Goal: Transaction & Acquisition: Purchase product/service

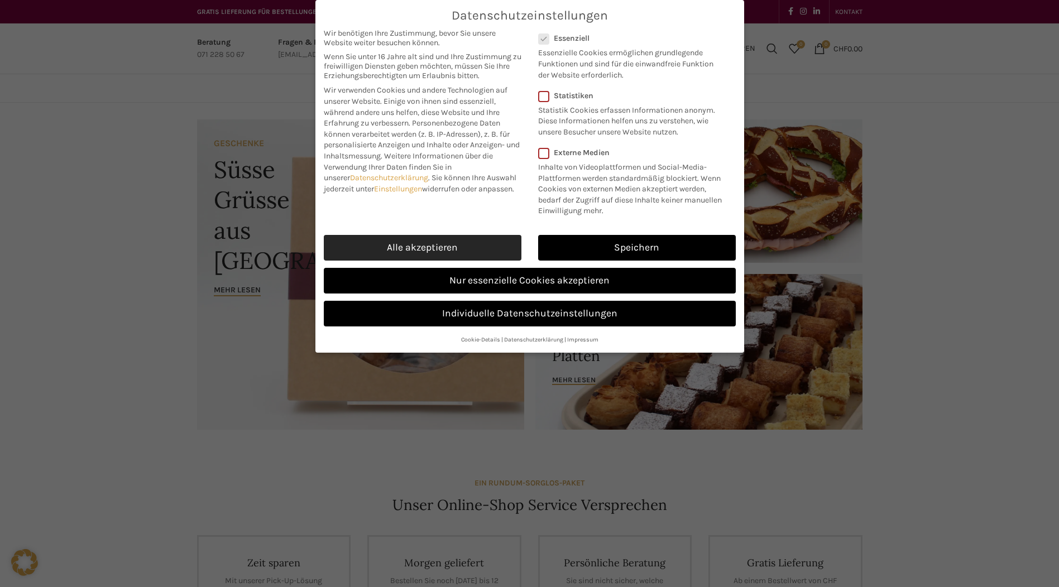
click at [424, 243] on link "Alle akzeptieren" at bounding box center [423, 248] width 198 height 26
checkbox input "true"
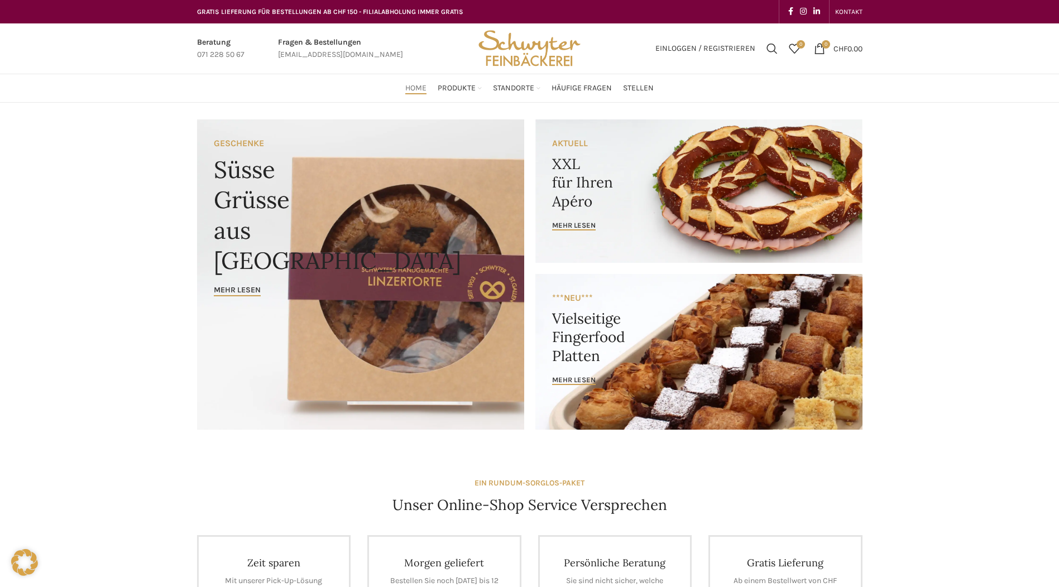
click at [589, 371] on link "Banner link" at bounding box center [698, 352] width 327 height 156
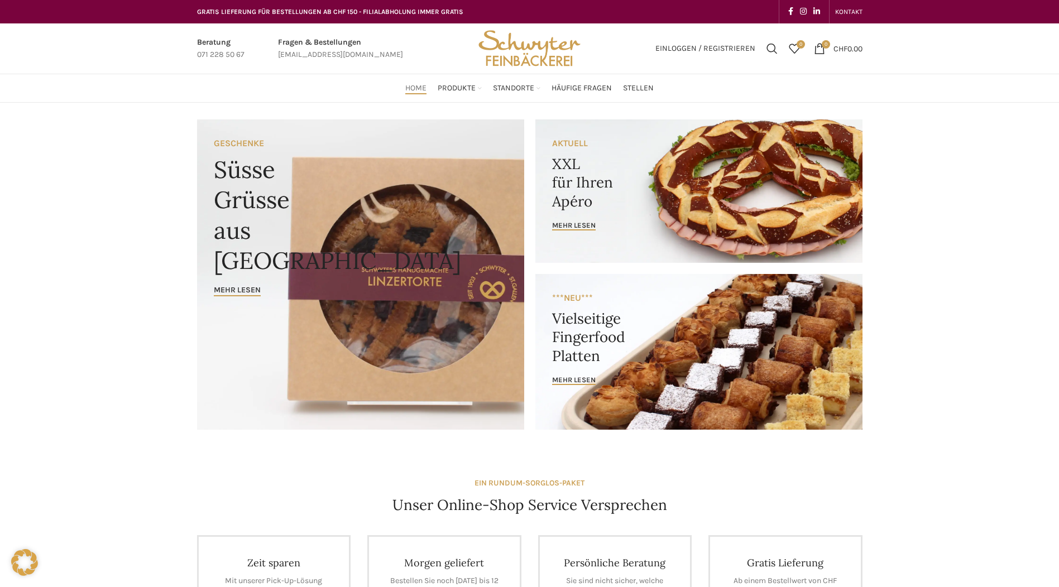
click at [722, 181] on link "Banner link" at bounding box center [698, 191] width 327 height 144
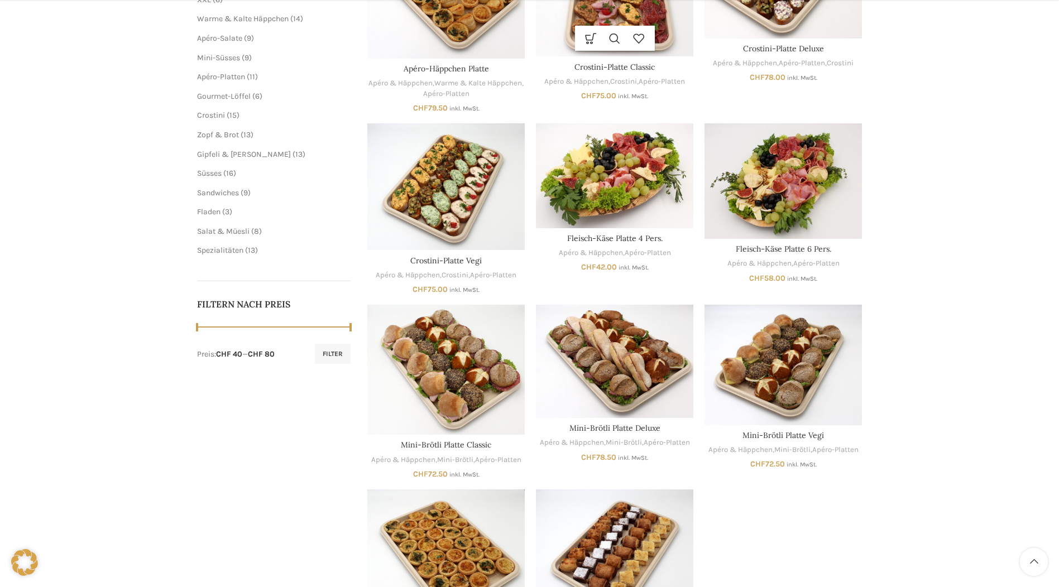
scroll to position [614, 0]
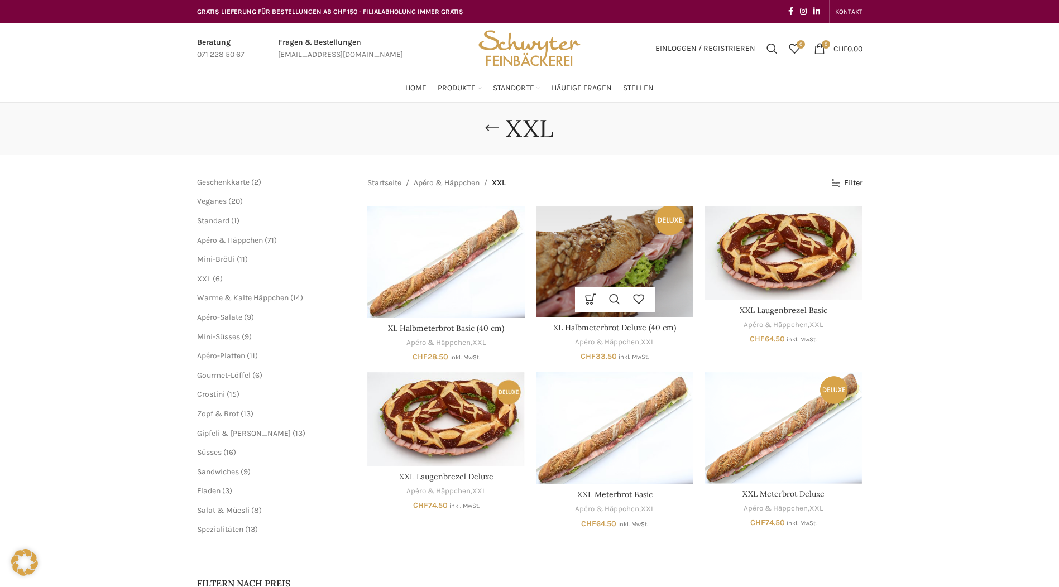
scroll to position [56, 0]
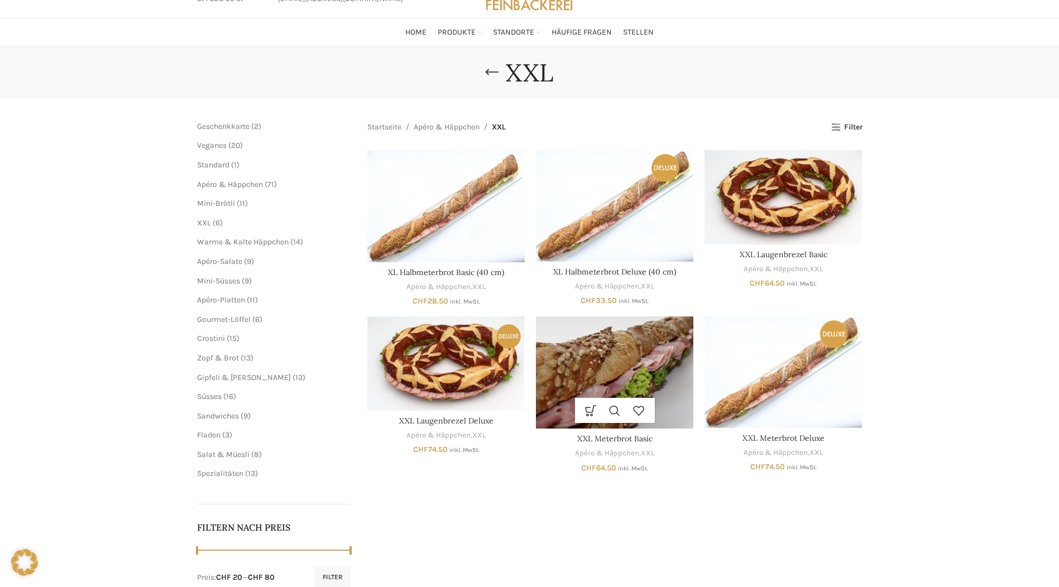
click at [634, 365] on img "XXL Meterbrot Basic" at bounding box center [614, 373] width 157 height 112
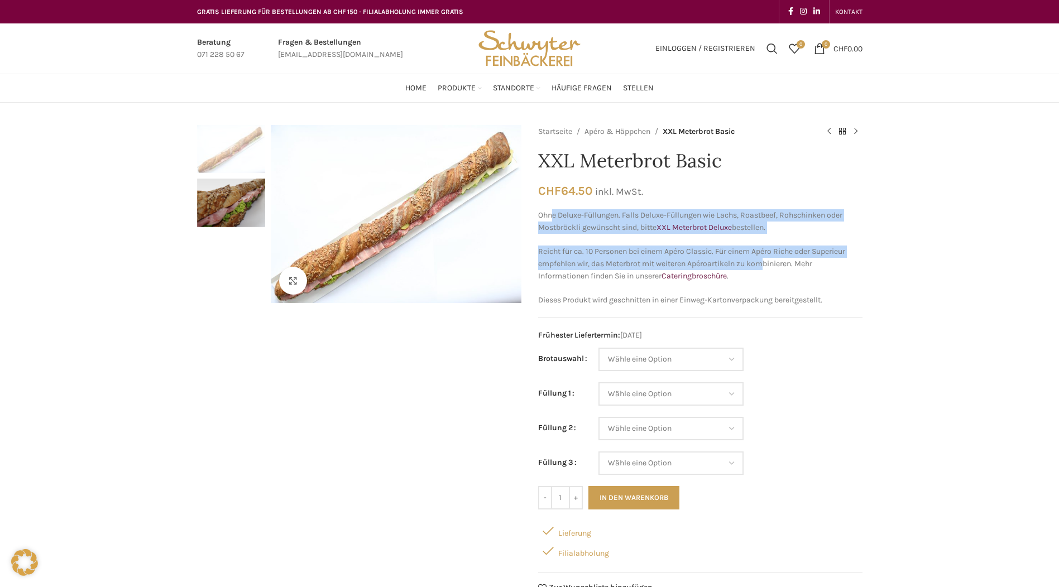
drag, startPoint x: 734, startPoint y: 265, endPoint x: 554, endPoint y: 217, distance: 185.4
click at [554, 217] on div "Ohne Deluxe-Füllungen. Falls Deluxe-Füllungen wie Lachs, Roastbeef, Rohschinken…" at bounding box center [700, 257] width 324 height 97
click at [554, 217] on p "Ohne Deluxe-Füllungen. Falls Deluxe-Füllungen wie Lachs, Roastbeef, Rohschinken…" at bounding box center [700, 221] width 324 height 25
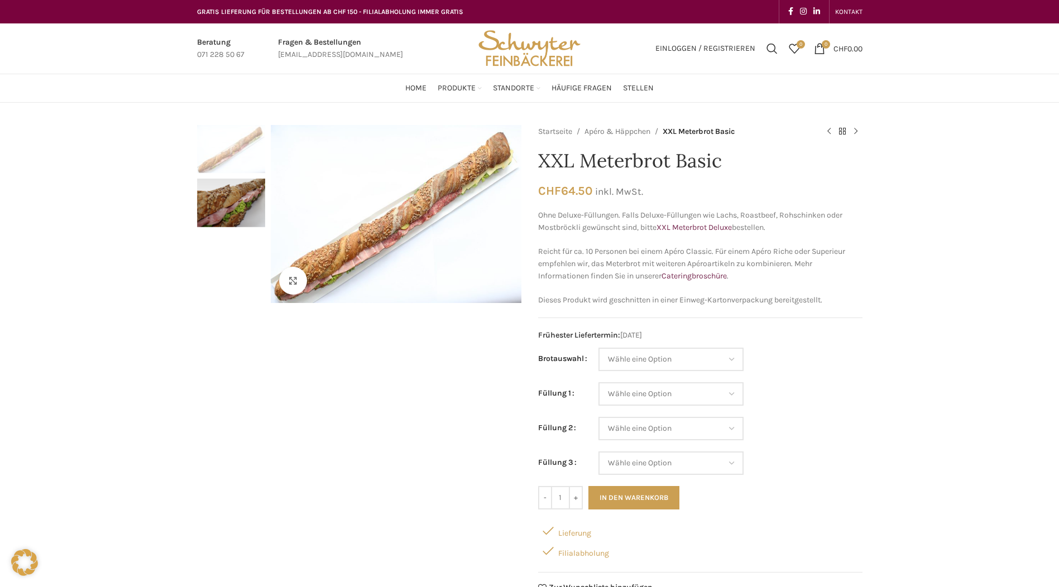
drag, startPoint x: 547, startPoint y: 213, endPoint x: 795, endPoint y: 232, distance: 248.7
click at [795, 232] on p "Ohne Deluxe-Füllungen. Falls Deluxe-Füllungen wie Lachs, Roastbeef, Rohschinken…" at bounding box center [700, 221] width 324 height 25
drag, startPoint x: 795, startPoint y: 232, endPoint x: 778, endPoint y: 234, distance: 16.8
click at [778, 234] on p "Ohne Deluxe-Füllungen. Falls Deluxe-Füllungen wie Lachs, Roastbeef, Rohschinken…" at bounding box center [700, 221] width 324 height 25
drag, startPoint x: 798, startPoint y: 230, endPoint x: 563, endPoint y: 227, distance: 234.5
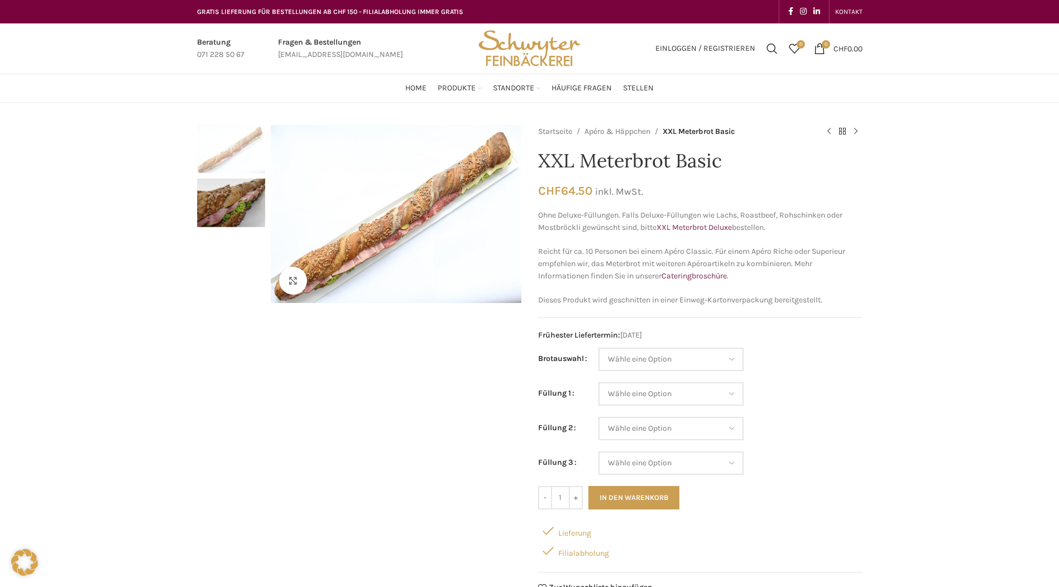
click at [563, 227] on p "Ohne Deluxe-Füllungen. Falls Deluxe-Füllungen wie Lachs, Roastbeef, Rohschinken…" at bounding box center [700, 221] width 324 height 25
drag, startPoint x: 554, startPoint y: 224, endPoint x: 787, endPoint y: 229, distance: 233.5
click at [787, 229] on p "Ohne Deluxe-Füllungen. Falls Deluxe-Füllungen wie Lachs, Roastbeef, Rohschinken…" at bounding box center [700, 221] width 324 height 25
drag, startPoint x: 787, startPoint y: 229, endPoint x: 781, endPoint y: 250, distance: 22.1
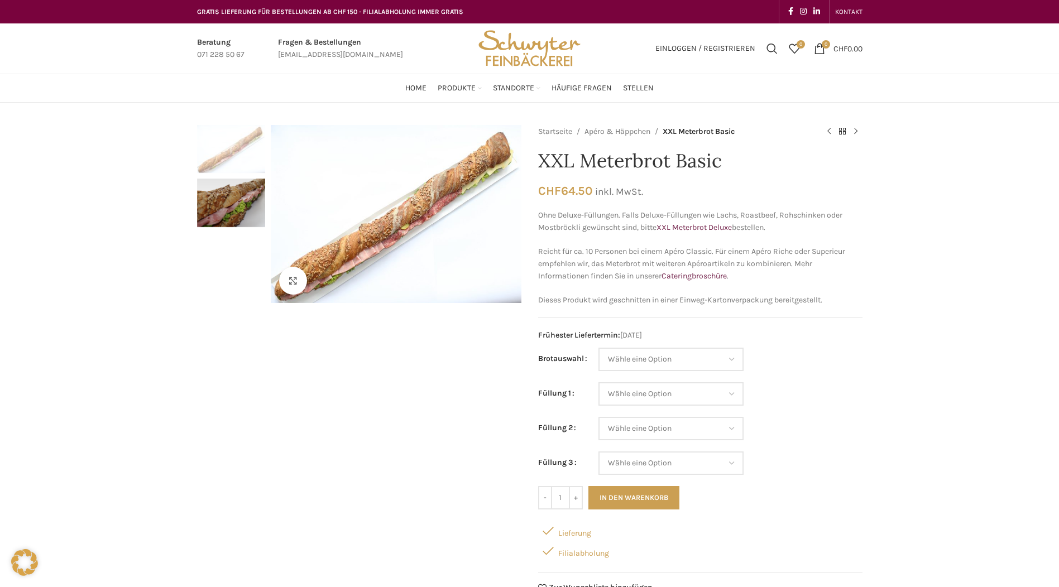
click at [781, 250] on p "Reicht für ca. 10 Personen bei einem Apéro Classic. Für einem Apéro Riche oder …" at bounding box center [700, 264] width 324 height 37
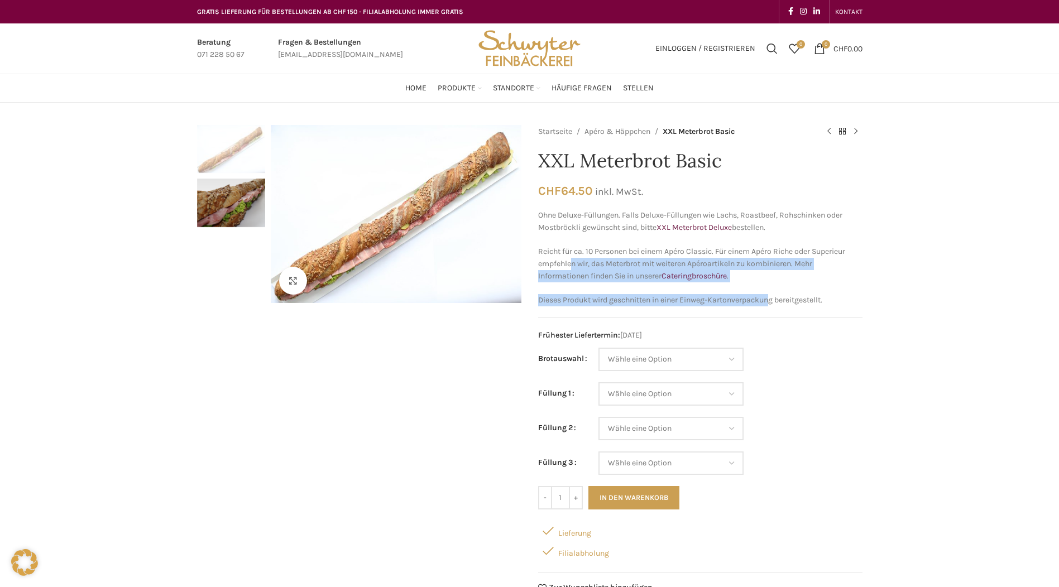
drag, startPoint x: 771, startPoint y: 291, endPoint x: 573, endPoint y: 260, distance: 199.6
click at [573, 260] on div "Ohne Deluxe-Füllungen. Falls Deluxe-Füllungen wie Lachs, Roastbeef, Rohschinken…" at bounding box center [700, 257] width 324 height 97
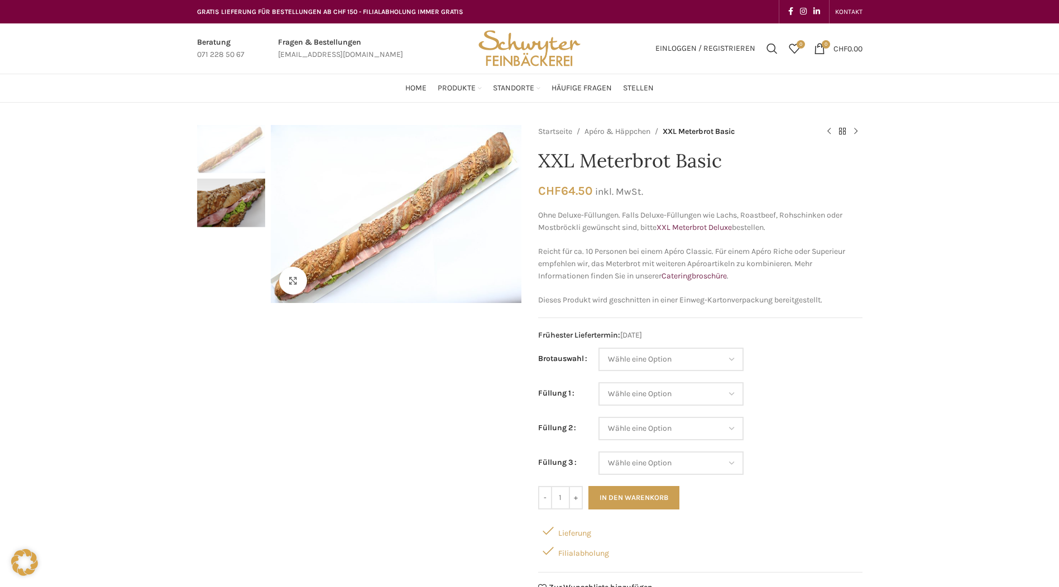
drag, startPoint x: 573, startPoint y: 260, endPoint x: 554, endPoint y: 269, distance: 21.2
click at [554, 269] on p "Reicht für ca. 10 Personen bei einem Apéro Classic. Für einem Apéro Riche oder …" at bounding box center [700, 264] width 324 height 37
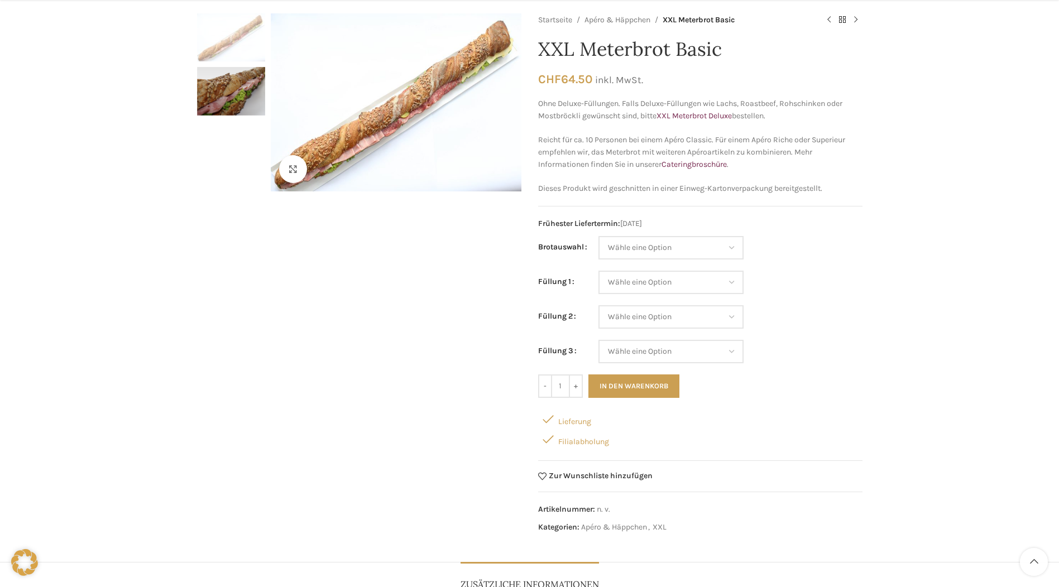
scroll to position [391, 0]
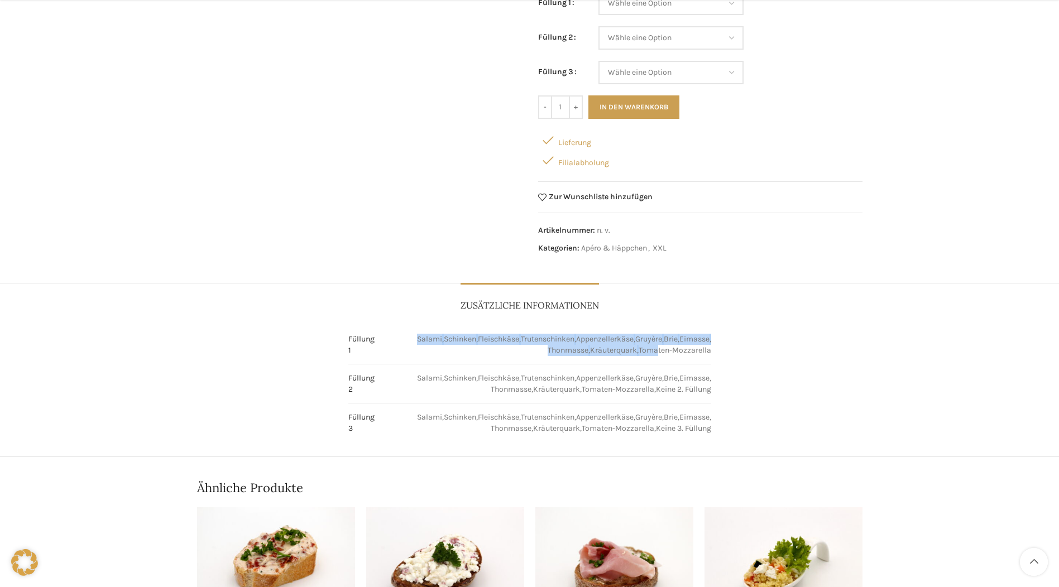
drag, startPoint x: 399, startPoint y: 338, endPoint x: 657, endPoint y: 347, distance: 258.7
click at [657, 347] on td "Salami , Schinken , Fleischkäse , Trutenschinken , Appenzellerkäse , Gruyère , …" at bounding box center [549, 345] width 326 height 22
click at [653, 350] on p "Tomaten-Mozzarella" at bounding box center [675, 350] width 73 height 11
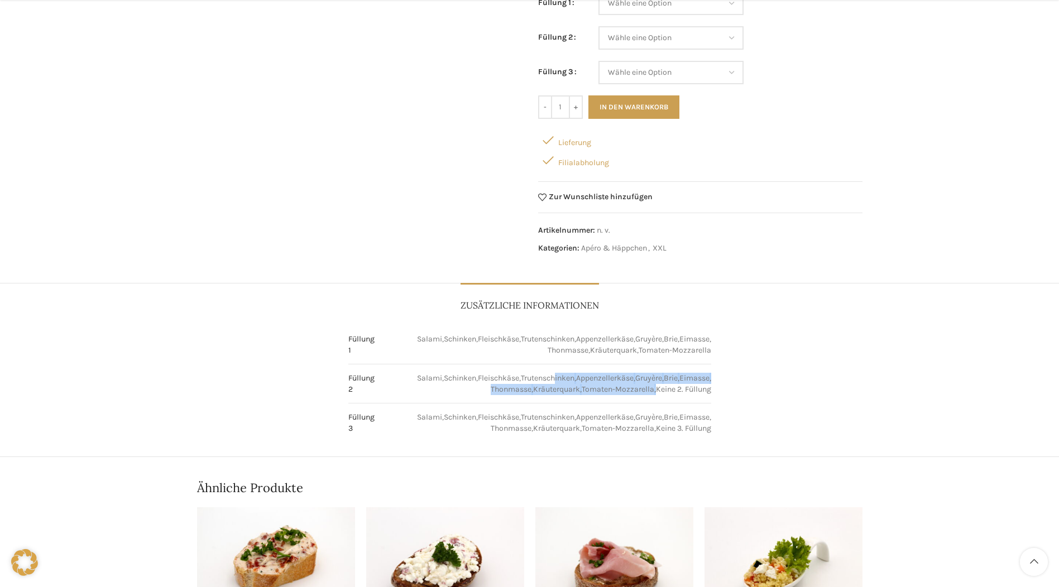
drag, startPoint x: 656, startPoint y: 386, endPoint x: 545, endPoint y: 382, distance: 110.6
click at [545, 382] on td "Salami , Schinken , Fleischkäse , Trutenschinken , Appenzellerkäse , Gruyère , …" at bounding box center [549, 384] width 326 height 22
drag, startPoint x: 545, startPoint y: 382, endPoint x: 527, endPoint y: 387, distance: 18.4
click at [527, 387] on td "Salami , Schinken , Fleischkäse , Trutenschinken , Appenzellerkäse , Gruyère , …" at bounding box center [549, 384] width 326 height 22
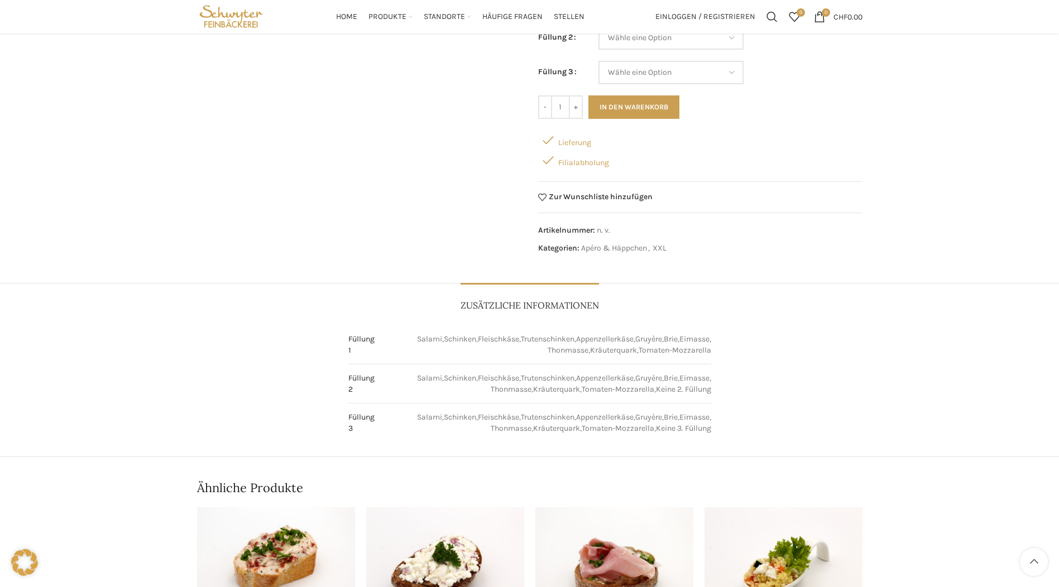
scroll to position [112, 0]
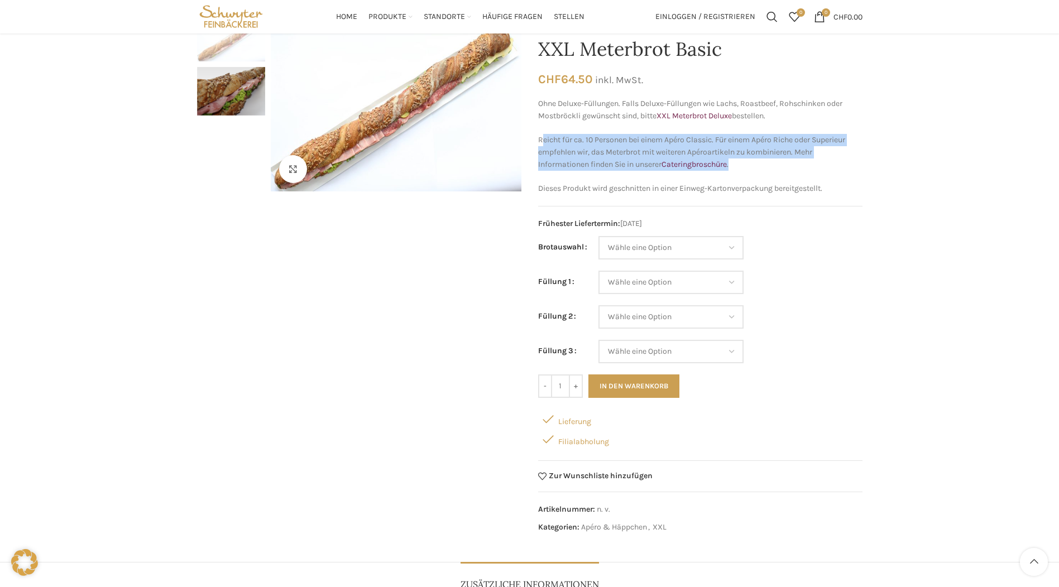
drag, startPoint x: 542, startPoint y: 136, endPoint x: 740, endPoint y: 164, distance: 199.6
click at [740, 164] on p "Reicht für ca. 10 Personen bei einem Apéro Classic. Für einem Apéro Riche oder …" at bounding box center [700, 152] width 324 height 37
click at [737, 169] on p "Reicht für ca. 10 Personen bei einem Apéro Classic. Für einem Apéro Riche oder …" at bounding box center [700, 152] width 324 height 37
drag, startPoint x: 749, startPoint y: 163, endPoint x: 560, endPoint y: 145, distance: 189.6
click at [560, 145] on p "Reicht für ca. 10 Personen bei einem Apéro Classic. Für einem Apéro Riche oder …" at bounding box center [700, 152] width 324 height 37
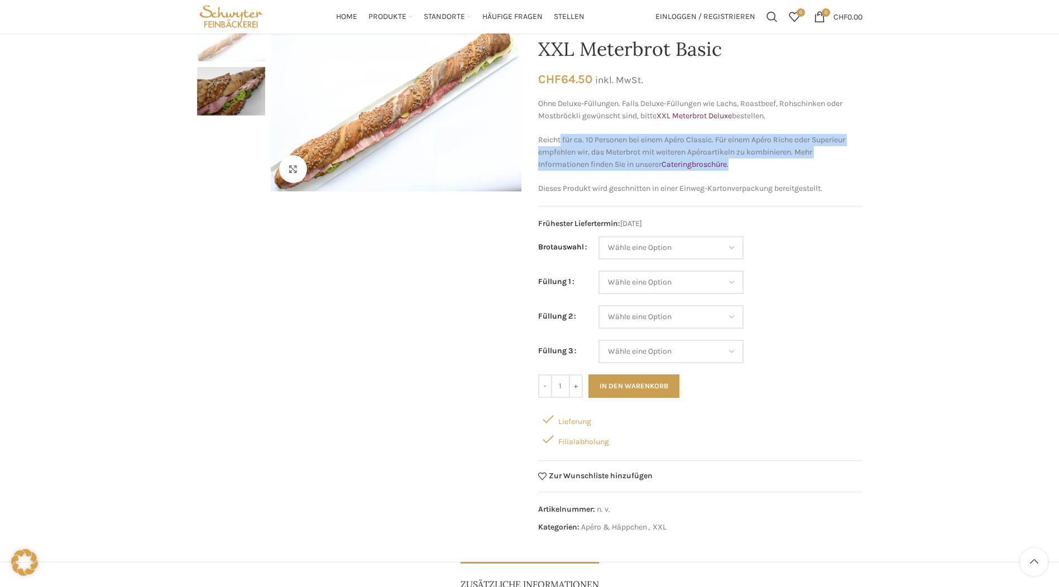
drag, startPoint x: 560, startPoint y: 145, endPoint x: 553, endPoint y: 159, distance: 15.5
click at [553, 159] on p "Reicht für ca. 10 Personen bei einem Apéro Classic. Für einem Apéro Riche oder …" at bounding box center [700, 152] width 324 height 37
drag, startPoint x: 547, startPoint y: 156, endPoint x: 748, endPoint y: 162, distance: 201.1
click at [748, 162] on p "Reicht für ca. 10 Personen bei einem Apéro Classic. Für einem Apéro Riche oder …" at bounding box center [700, 152] width 324 height 37
drag, startPoint x: 748, startPoint y: 162, endPoint x: 740, endPoint y: 168, distance: 9.6
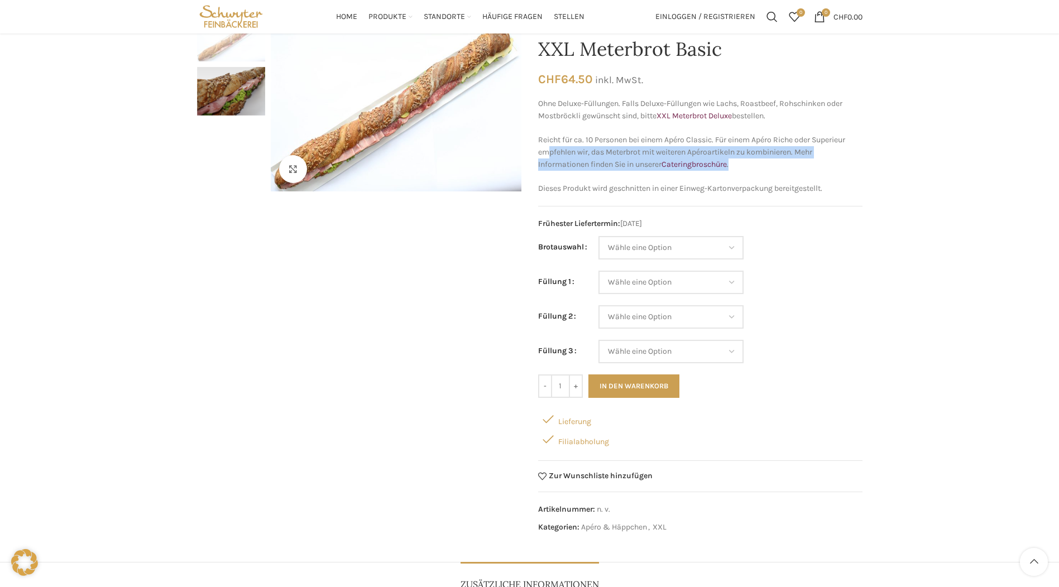
click at [740, 168] on p "Reicht für ca. 10 Personen bei einem Apéro Classic. Für einem Apéro Riche oder …" at bounding box center [700, 152] width 324 height 37
drag, startPoint x: 743, startPoint y: 164, endPoint x: 605, endPoint y: 159, distance: 138.0
click at [605, 159] on p "Reicht für ca. 10 Personen bei einem Apéro Classic. Für einem Apéro Riche oder …" at bounding box center [700, 152] width 324 height 37
click at [603, 159] on p "Reicht für ca. 10 Personen bei einem Apéro Classic. Für einem Apéro Riche oder …" at bounding box center [700, 152] width 324 height 37
click at [639, 356] on select "Wähle eine Option Salami Schinken Fleischkäse Trutenschinken Appenzellerkäse Gr…" at bounding box center [671, 351] width 145 height 23
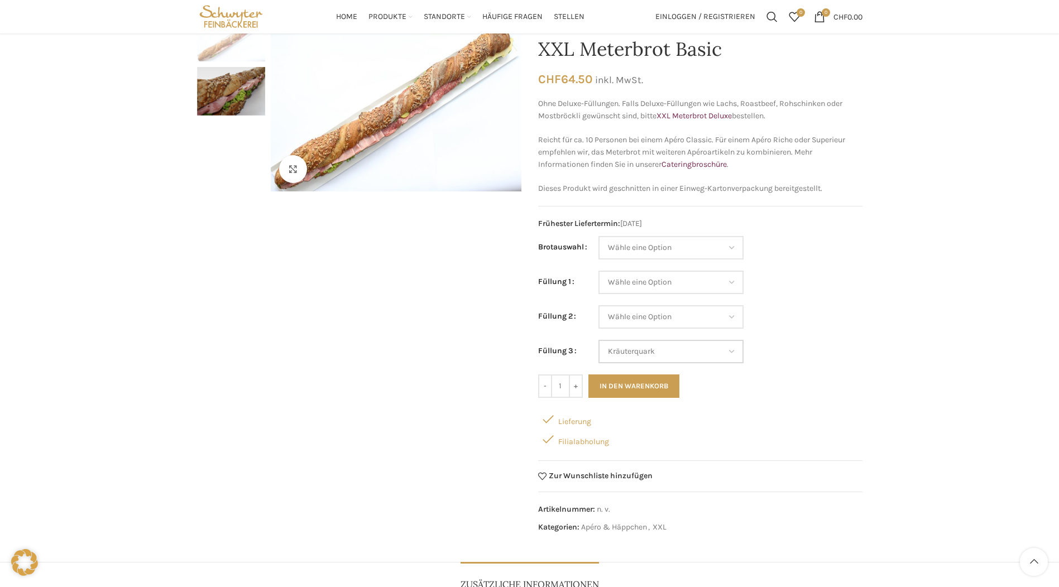
click at [599, 340] on select "Wähle eine Option Salami Schinken Fleischkäse Trutenschinken Appenzellerkäse Gr…" at bounding box center [671, 351] width 145 height 23
select select "Kräuterquark"
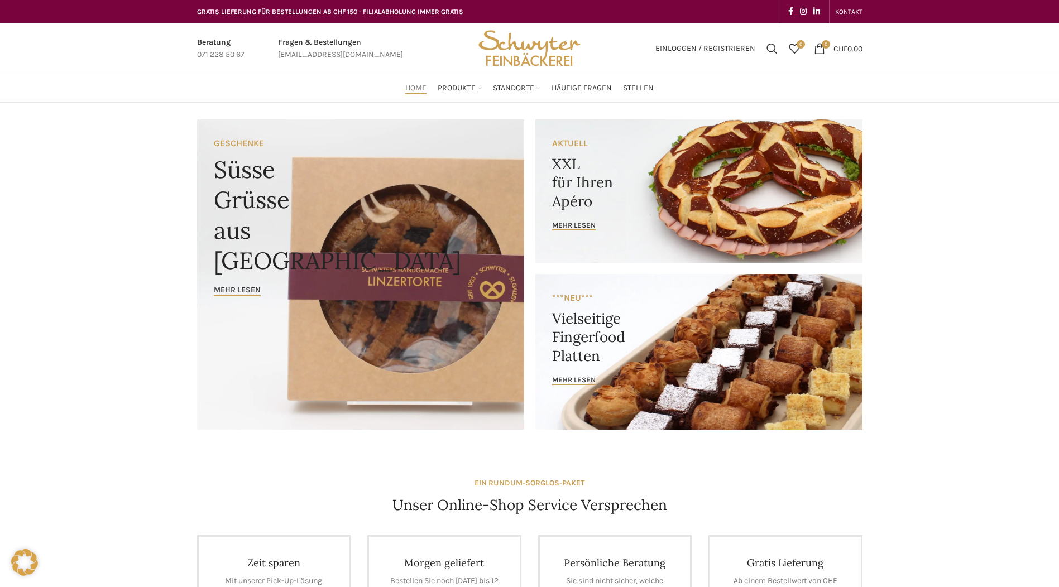
click at [634, 180] on link "Banner link" at bounding box center [698, 191] width 327 height 144
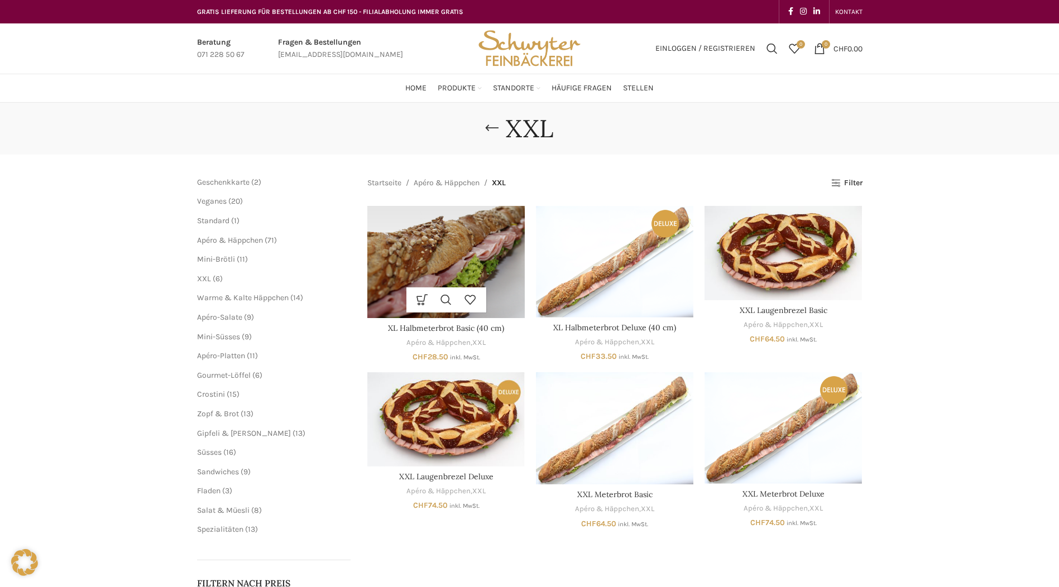
scroll to position [56, 0]
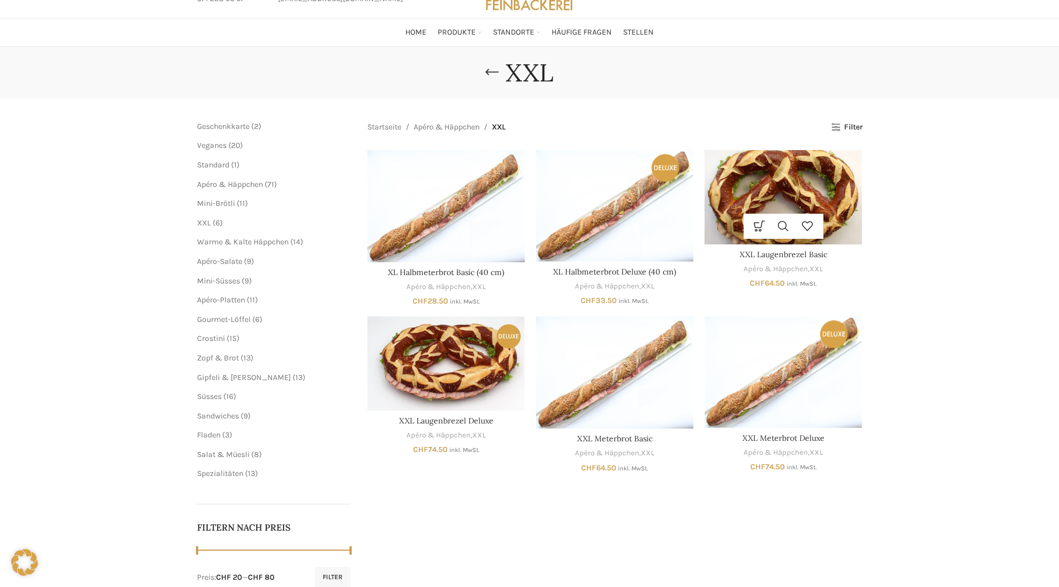
click at [802, 180] on img "XXL Laugenbrezel Basic" at bounding box center [783, 197] width 157 height 94
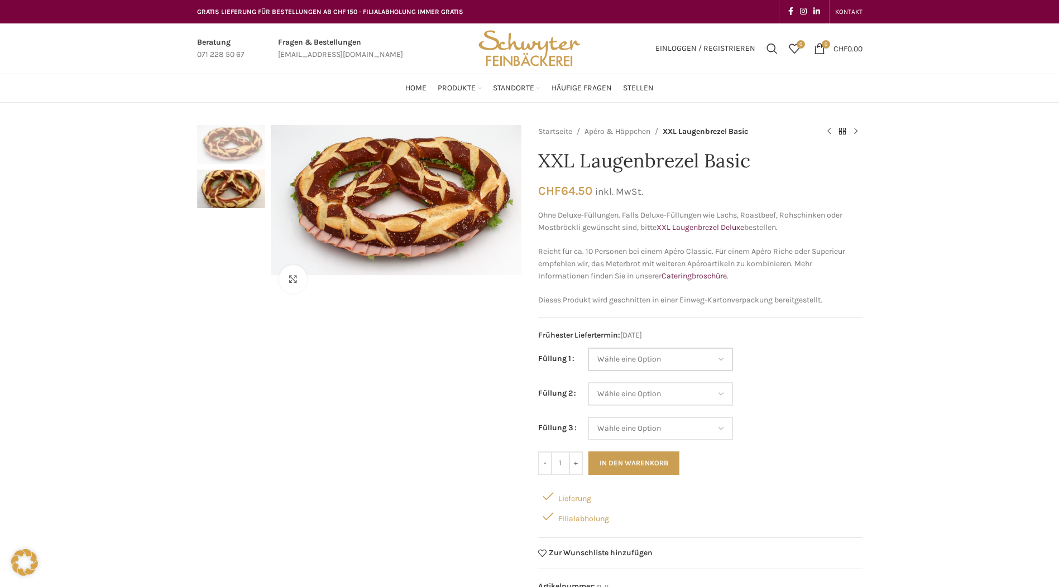
click at [663, 362] on select "Wähle eine Option Salami Schinken Fleischkäse Trutenschinken Appenzellerkäse Gr…" at bounding box center [660, 359] width 145 height 23
drag, startPoint x: 672, startPoint y: 336, endPoint x: 517, endPoint y: 333, distance: 155.3
click at [517, 333] on div "Klicken um zu vergrössern Startseite Apéro & Häppchen XXL Laugenbrezel Basic XX…" at bounding box center [530, 371] width 666 height 492
drag, startPoint x: 517, startPoint y: 333, endPoint x: 477, endPoint y: 374, distance: 56.5
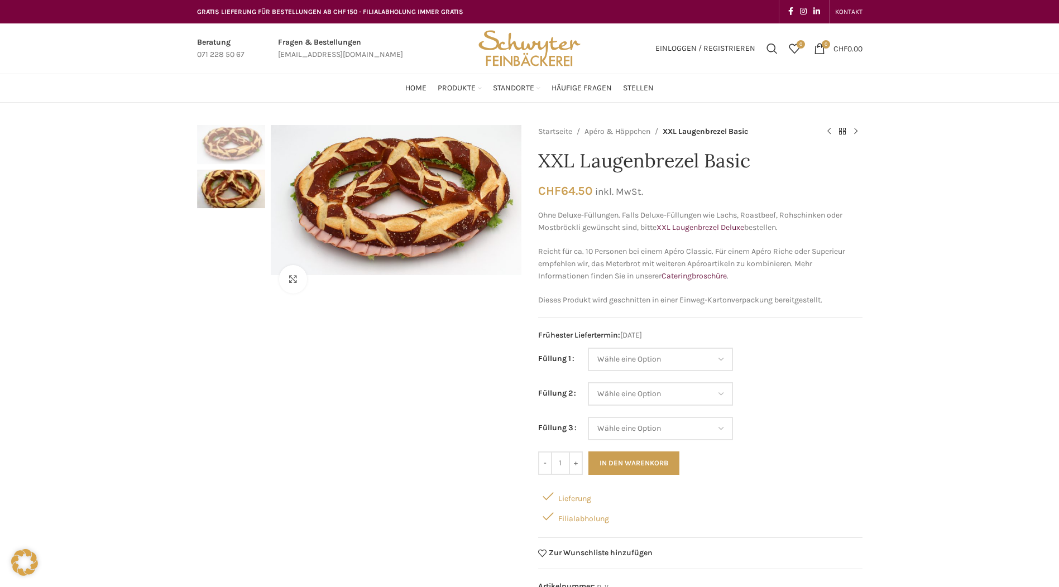
click at [477, 374] on div "Klicken um zu vergrössern" at bounding box center [359, 371] width 324 height 492
drag, startPoint x: 449, startPoint y: 358, endPoint x: 434, endPoint y: 355, distance: 14.9
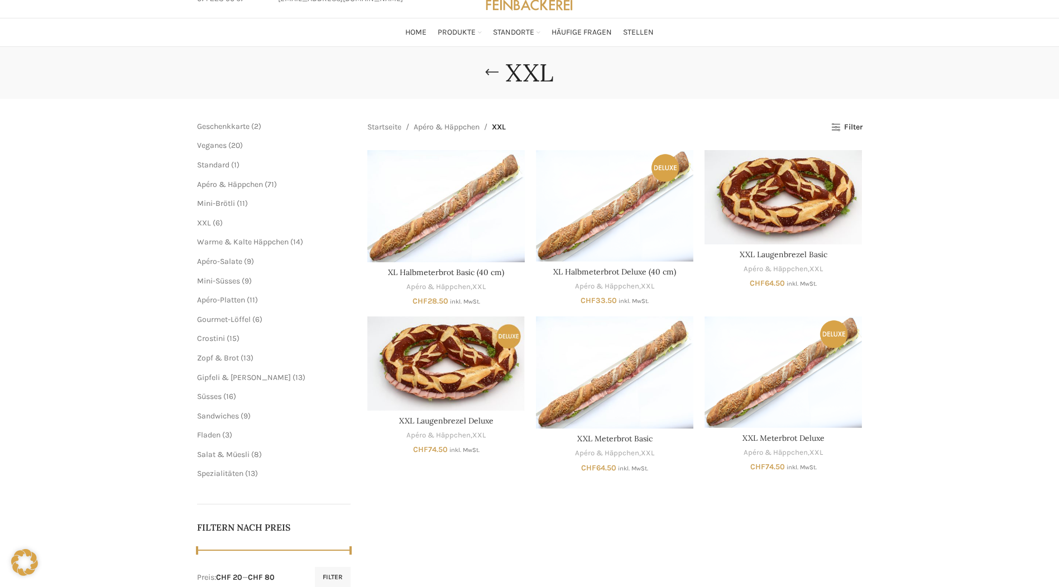
scroll to position [56, 0]
click at [257, 242] on span "Warme & Kalte Häppchen" at bounding box center [243, 241] width 92 height 9
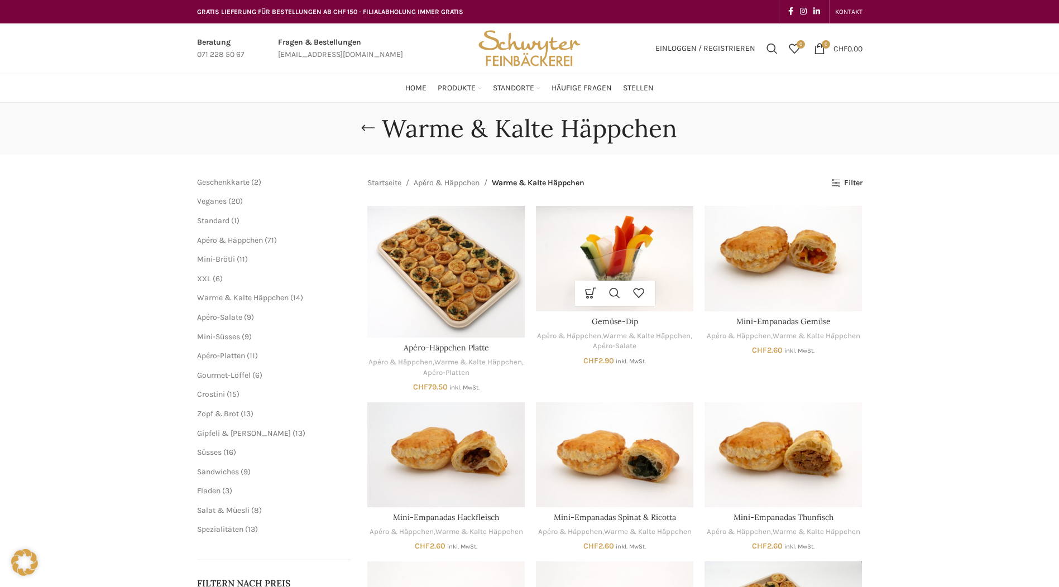
scroll to position [56, 0]
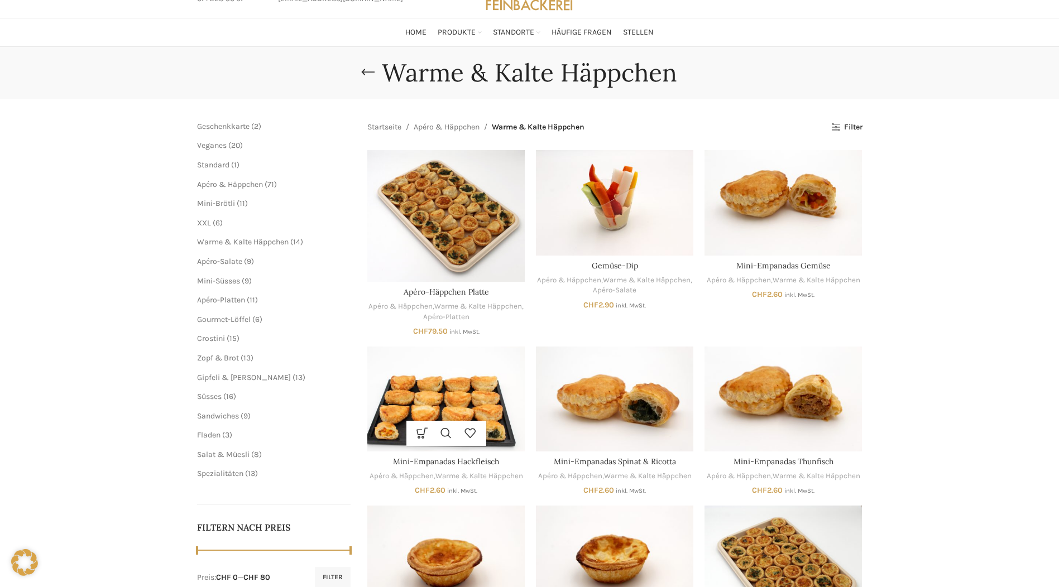
click at [474, 400] on img "Mini-Empanadas Hackfleisch" at bounding box center [445, 399] width 157 height 105
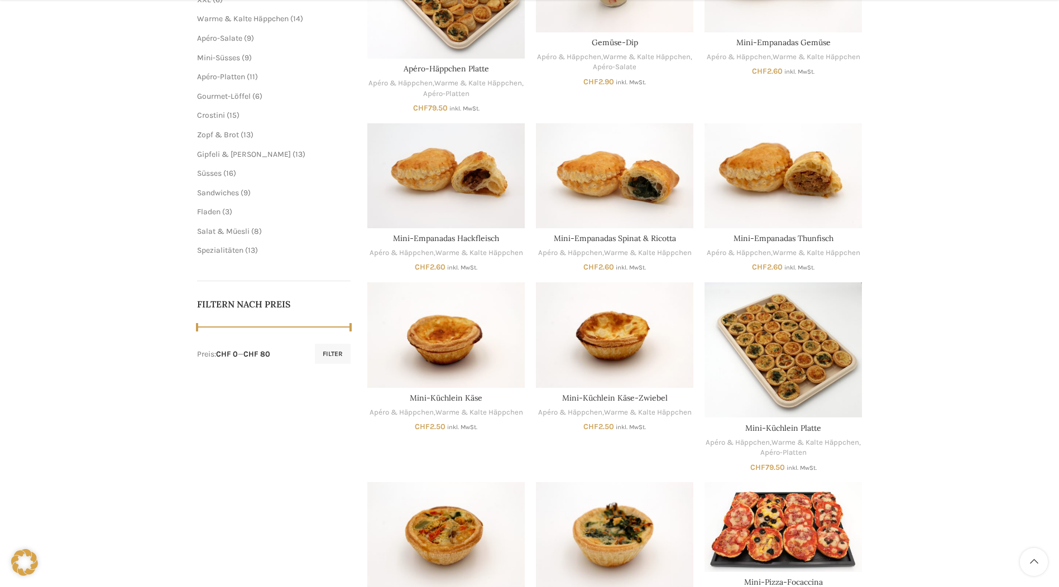
scroll to position [503, 0]
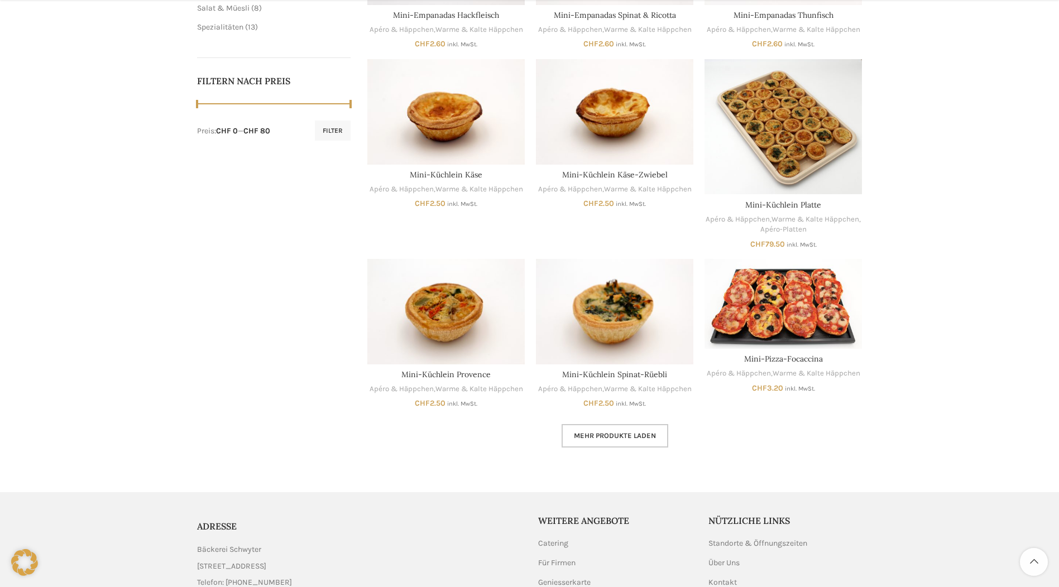
click at [638, 438] on span "Mehr Produkte laden" at bounding box center [615, 436] width 82 height 9
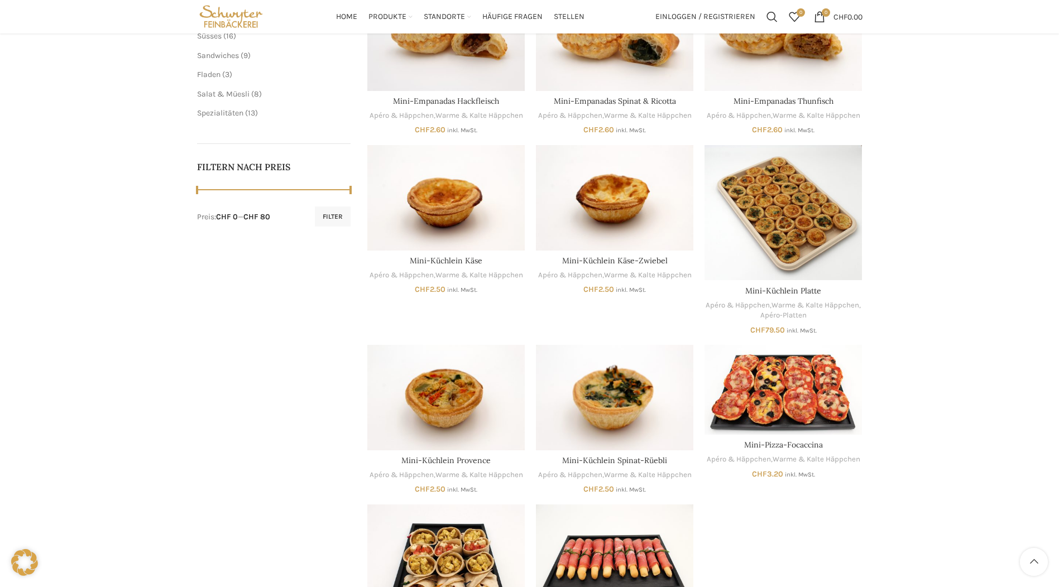
scroll to position [193, 0]
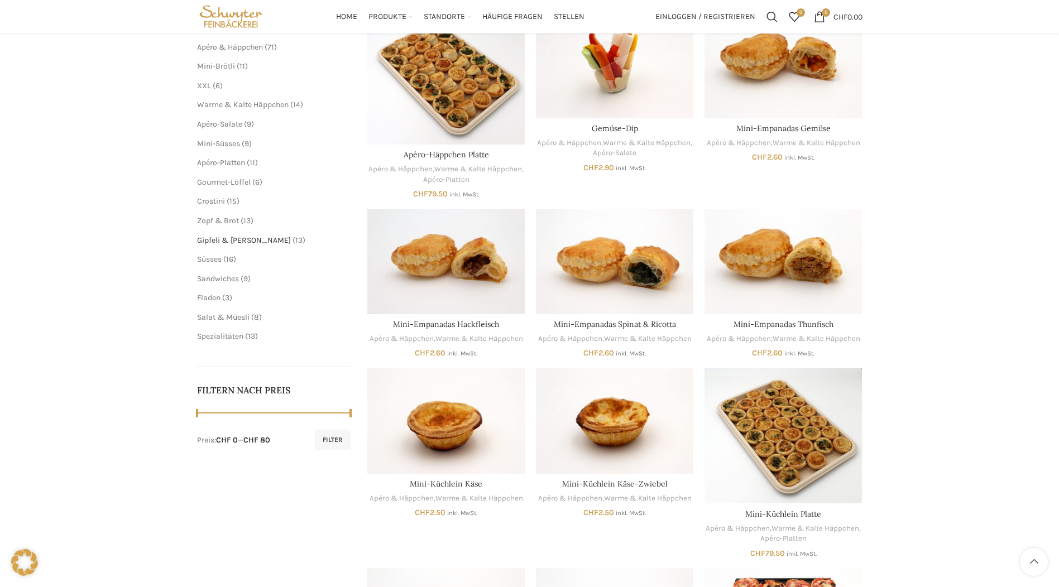
click at [238, 238] on span "Gipfeli & [PERSON_NAME]" at bounding box center [244, 240] width 94 height 9
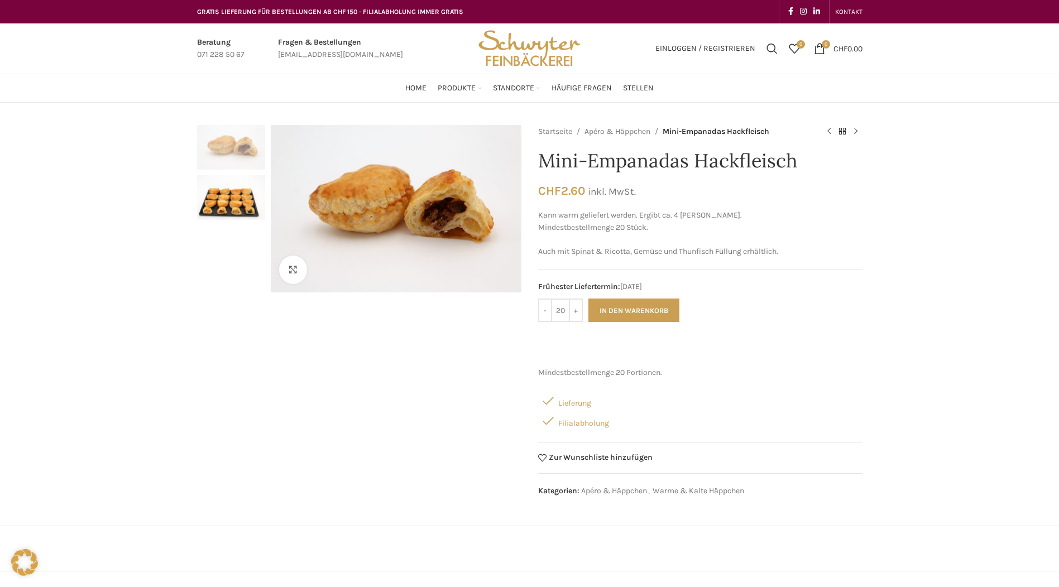
drag, startPoint x: 479, startPoint y: 381, endPoint x: 473, endPoint y: 380, distance: 5.7
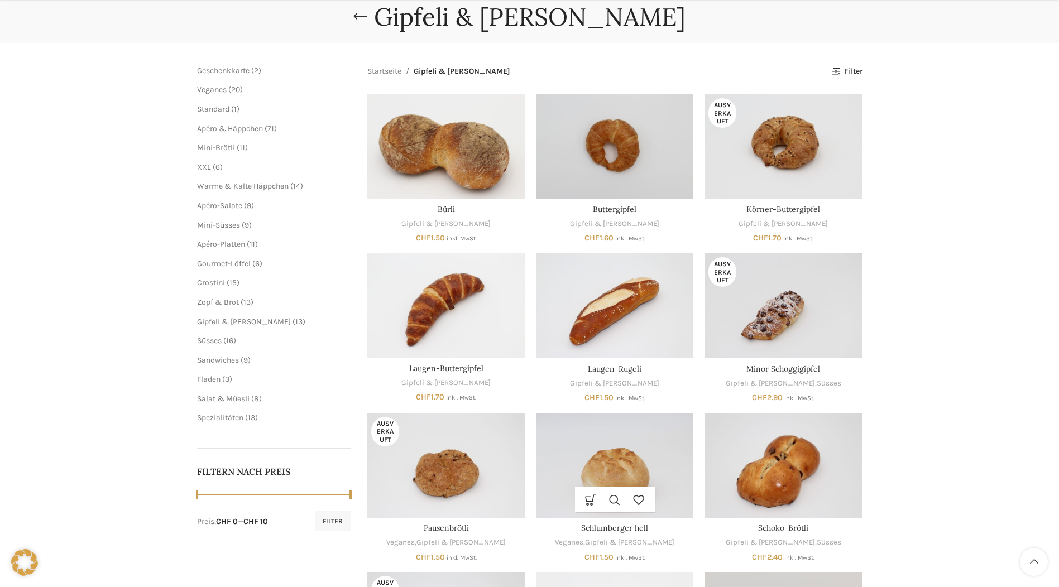
scroll to position [335, 0]
